Goal: Information Seeking & Learning: Learn about a topic

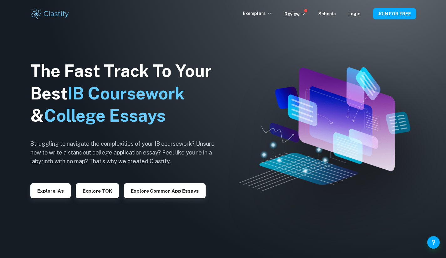
click at [259, 22] on div "Exemplars Review Schools Login JOIN FOR FREE" at bounding box center [223, 14] width 446 height 28
click at [269, 14] on p "Exemplars" at bounding box center [257, 13] width 29 height 7
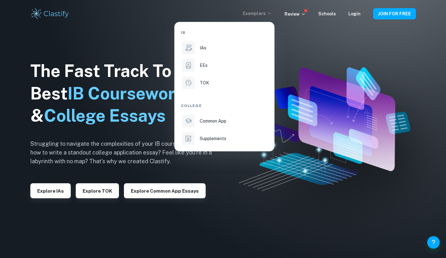
click at [224, 61] on li "EEs" at bounding box center [224, 65] width 87 height 15
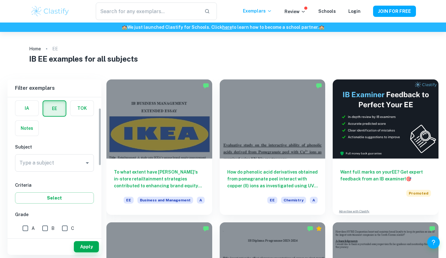
scroll to position [26, 0]
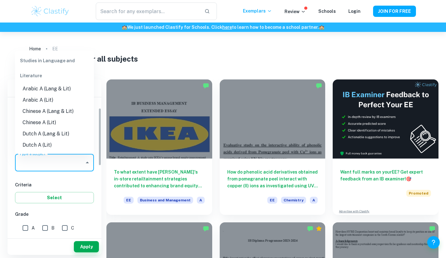
click at [55, 158] on input "Type a subject" at bounding box center [50, 163] width 64 height 12
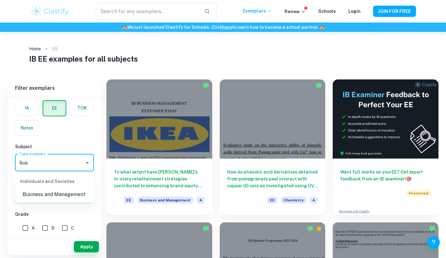
click at [55, 190] on li "Business and Management" at bounding box center [54, 194] width 79 height 11
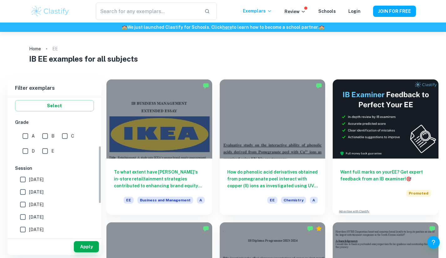
scroll to position [116, 0]
type input "Business and Management"
click at [27, 139] on input "A" at bounding box center [25, 137] width 13 height 13
checkbox input "true"
click at [93, 242] on button "Apply" at bounding box center [86, 246] width 25 height 11
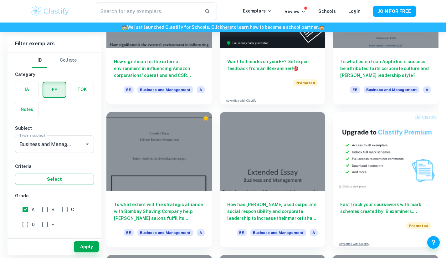
scroll to position [1683, 0]
click at [48, 212] on input "B" at bounding box center [45, 209] width 13 height 13
checkbox input "true"
click at [85, 245] on button "Apply" at bounding box center [86, 246] width 25 height 11
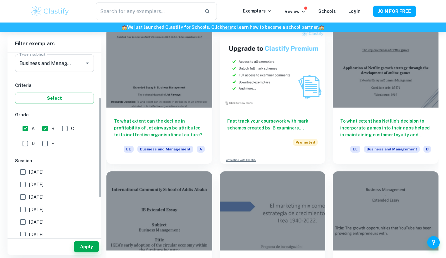
scroll to position [82, 0]
click at [43, 173] on span "[DATE]" at bounding box center [36, 171] width 14 height 7
click at [29, 173] on input "[DATE]" at bounding box center [23, 171] width 13 height 13
checkbox input "true"
click at [43, 183] on span "[DATE]" at bounding box center [36, 183] width 14 height 7
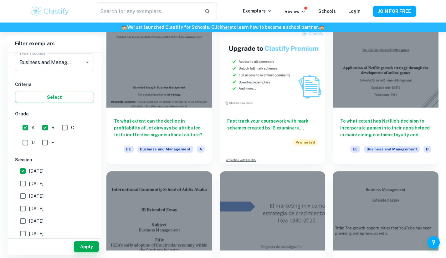
click at [29, 183] on input "[DATE]" at bounding box center [23, 183] width 13 height 13
checkbox input "true"
click at [83, 244] on button "Apply" at bounding box center [86, 246] width 25 height 11
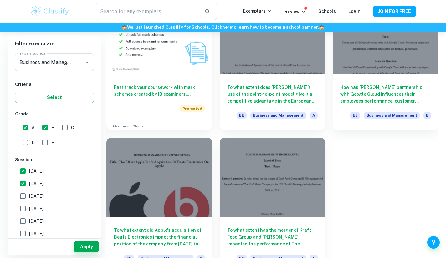
scroll to position [386, 0]
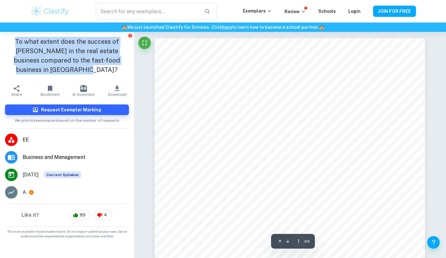
drag, startPoint x: 109, startPoint y: 67, endPoint x: 4, endPoint y: 37, distance: 109.6
click at [4, 37] on div "To what extent does the success of [PERSON_NAME] in the real estate business co…" at bounding box center [67, 57] width 134 height 50
copy h1 "To what extent does the success of [PERSON_NAME] in the real estate business co…"
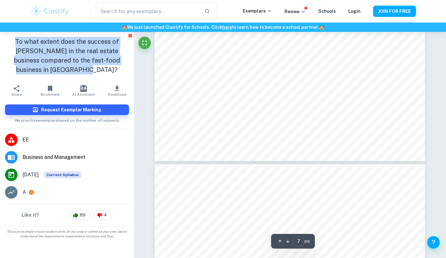
type input "8"
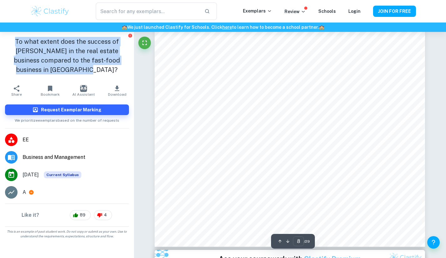
scroll to position [2697, 0]
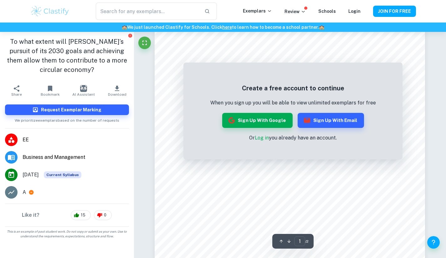
scroll to position [35, 0]
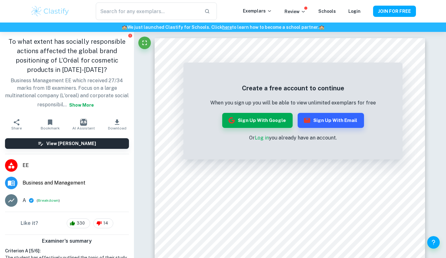
click at [90, 104] on button "Show more" at bounding box center [82, 104] width 30 height 11
